Goal: Navigation & Orientation: Find specific page/section

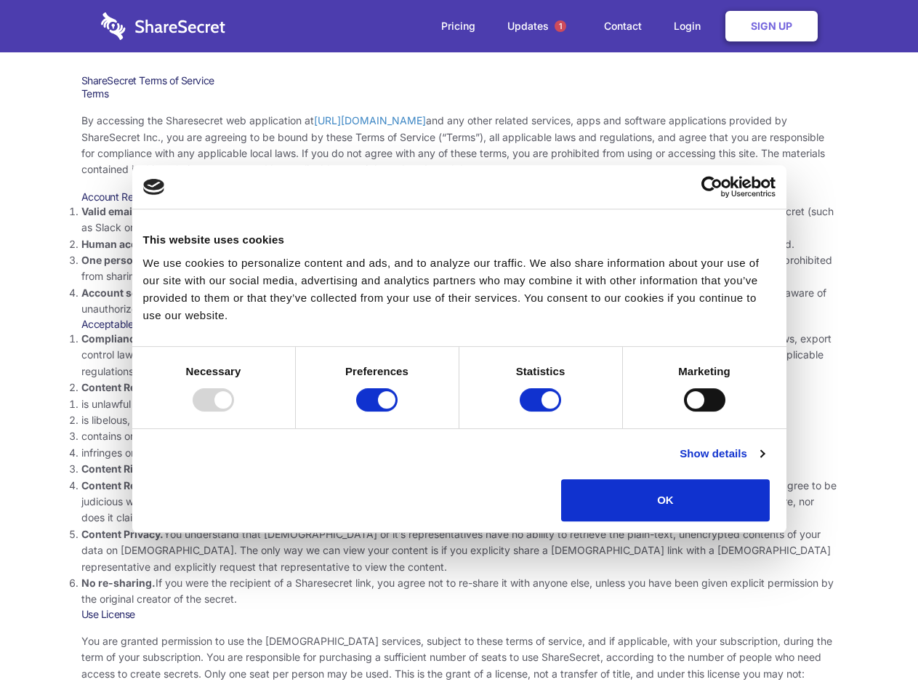
click at [459, 349] on li "Compliance with local laws and regulations. Your use of the Sharesecret must no…" at bounding box center [459, 355] width 756 height 49
click at [234, 411] on div at bounding box center [213, 399] width 41 height 23
click at [398, 411] on input "Preferences" at bounding box center [376, 399] width 41 height 23
checkbox input "false"
click at [542, 411] on input "Statistics" at bounding box center [540, 399] width 41 height 23
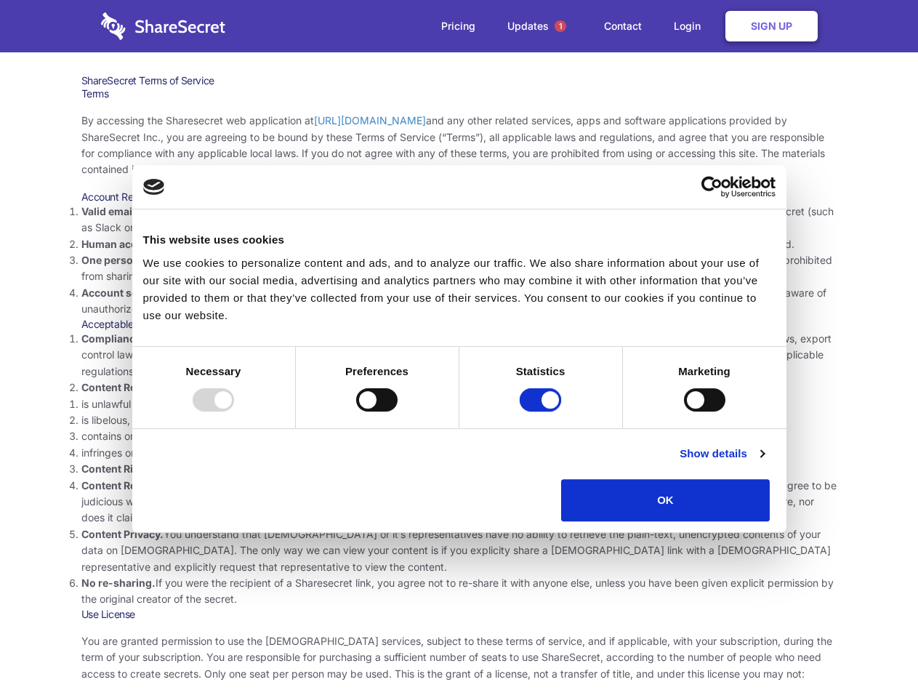
checkbox input "false"
click at [684, 411] on input "Marketing" at bounding box center [704, 399] width 41 height 23
checkbox input "true"
click at [764, 462] on link "Show details" at bounding box center [722, 453] width 84 height 17
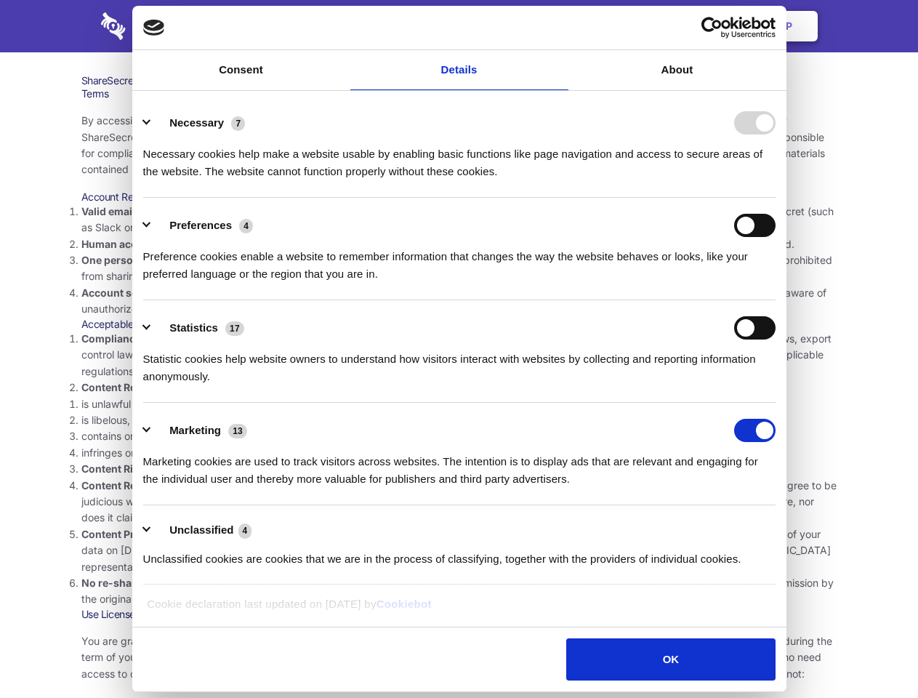
click at [776, 283] on div "Preferences 4 Preference cookies enable a website to remember information that …" at bounding box center [459, 248] width 632 height 69
click at [560, 26] on span "1" at bounding box center [561, 26] width 12 height 12
